Goal: Information Seeking & Learning: Learn about a topic

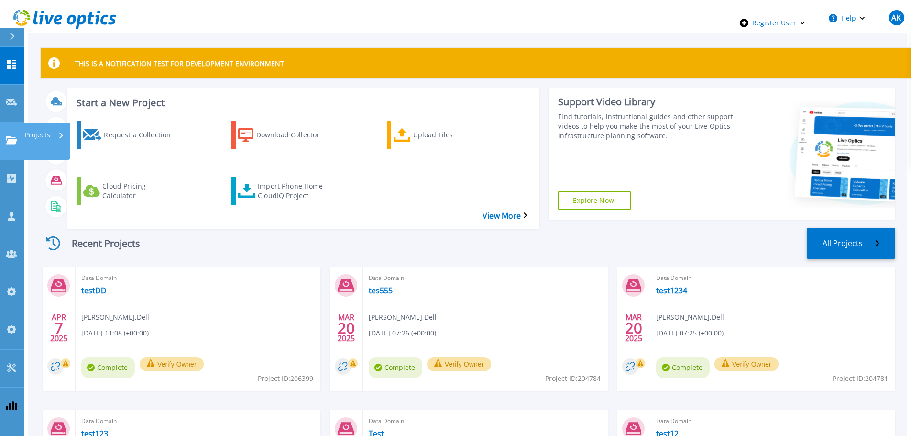
click at [39, 122] on p "Projects" at bounding box center [37, 134] width 25 height 25
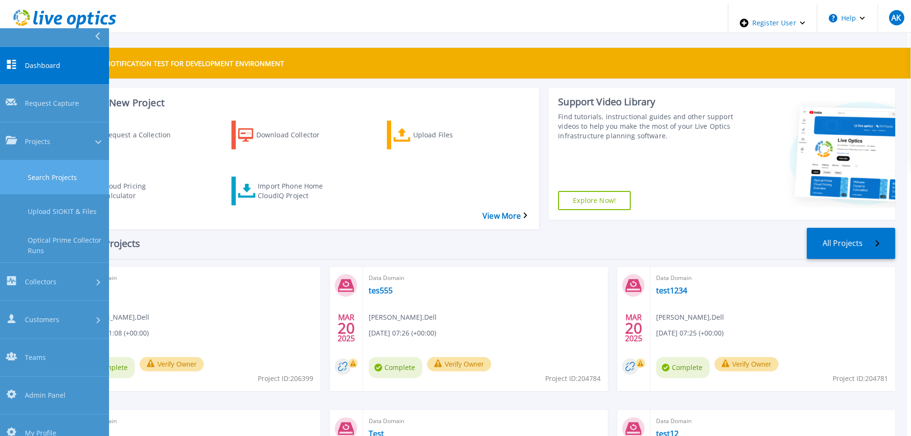
click at [67, 160] on link "Search Projects" at bounding box center [54, 177] width 109 height 34
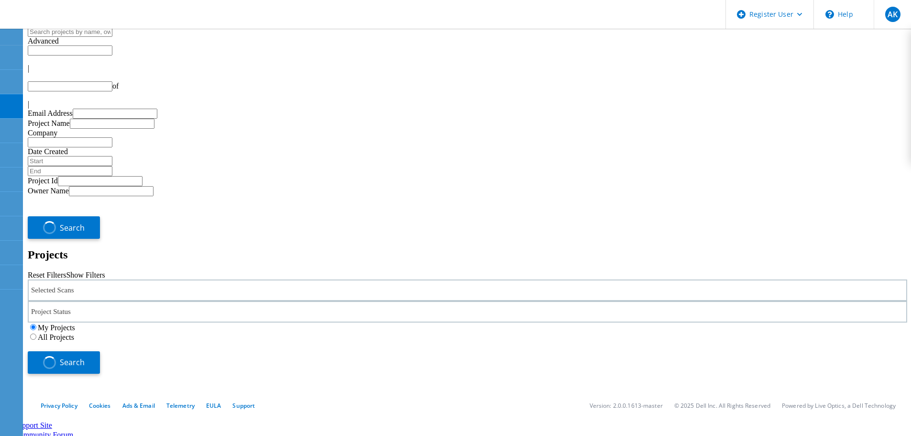
type input "1"
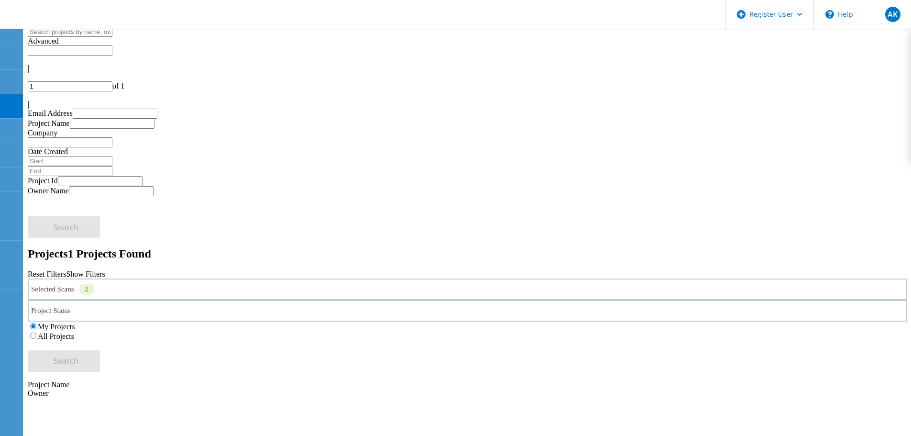
click at [74, 332] on label "All Projects" at bounding box center [56, 336] width 36 height 8
click at [36, 332] on input "All Projects" at bounding box center [33, 335] width 6 height 6
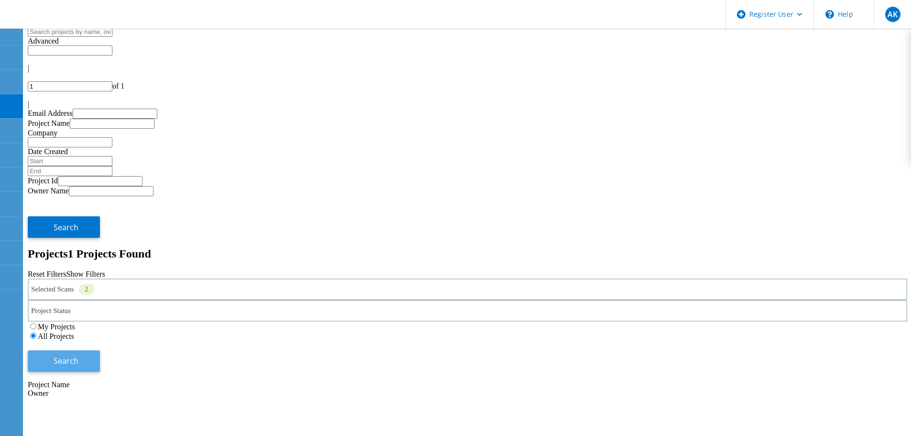
click at [100, 350] on button "Search" at bounding box center [64, 361] width 72 height 22
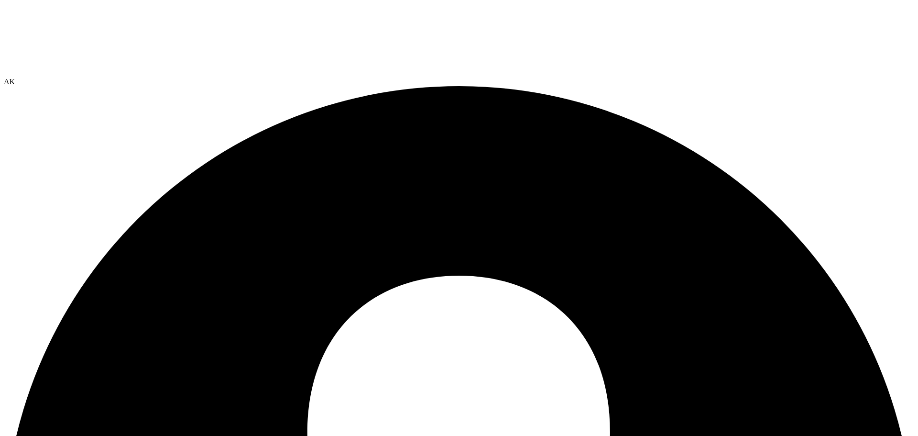
select select "USD"
drag, startPoint x: 222, startPoint y: 136, endPoint x: 277, endPoint y: 352, distance: 222.2
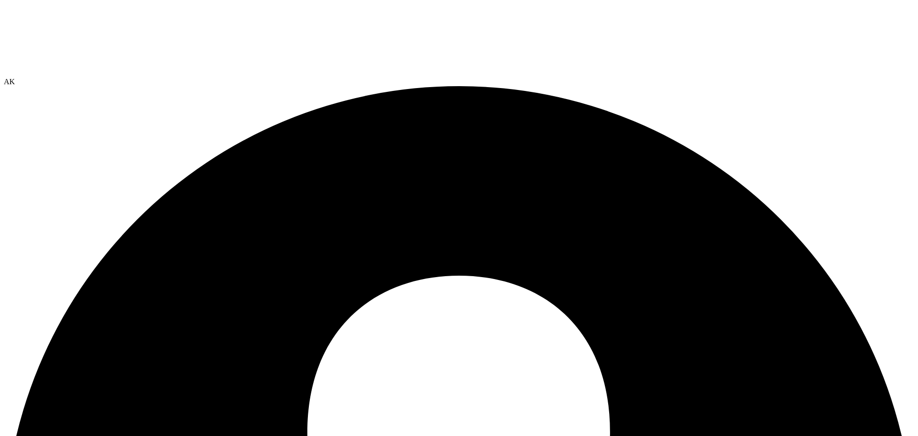
drag, startPoint x: 693, startPoint y: 112, endPoint x: 51, endPoint y: 127, distance: 641.6
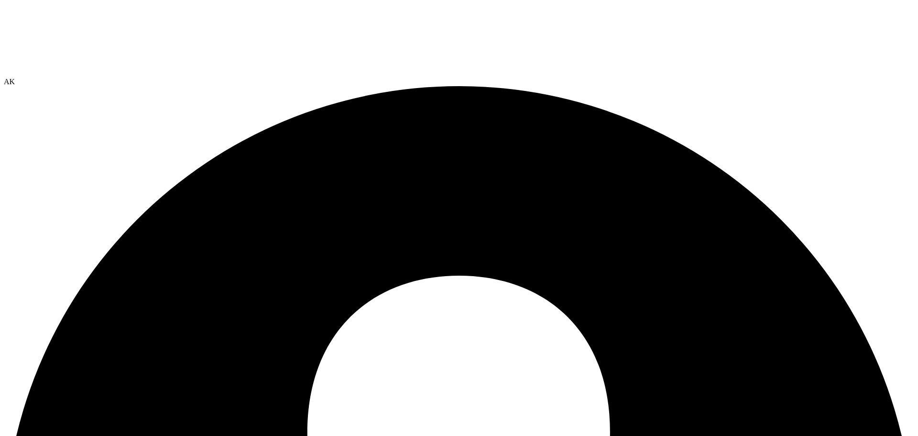
drag, startPoint x: 688, startPoint y: 113, endPoint x: 69, endPoint y: 120, distance: 618.5
copy p "Displayed values depend on selected servers, hypervisors, and cluster disks in …"
